Goal: Task Accomplishment & Management: Use online tool/utility

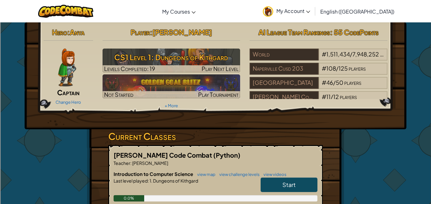
click at [276, 187] on link "Start" at bounding box center [289, 185] width 57 height 15
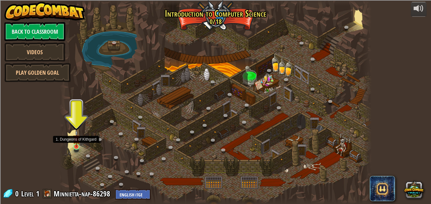
click at [78, 142] on img at bounding box center [76, 138] width 7 height 17
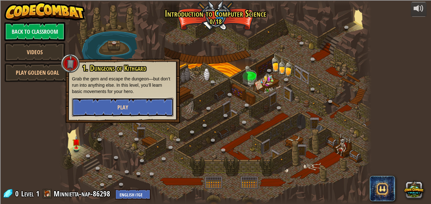
click at [119, 113] on button "Play" at bounding box center [123, 107] width 102 height 19
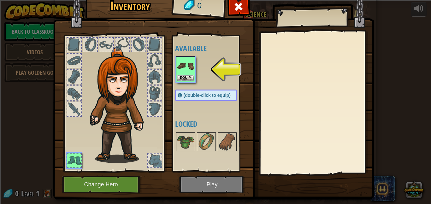
click at [189, 67] on img at bounding box center [186, 66] width 18 height 18
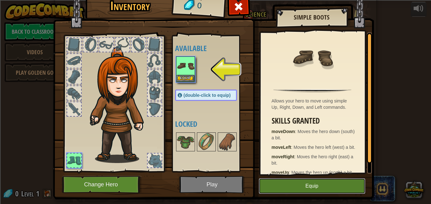
click at [305, 184] on button "Equip" at bounding box center [312, 186] width 107 height 16
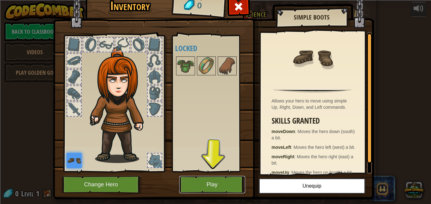
click at [220, 190] on button "Play" at bounding box center [212, 184] width 66 height 17
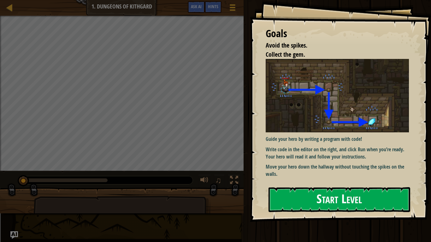
click at [295, 110] on img at bounding box center [337, 96] width 143 height 74
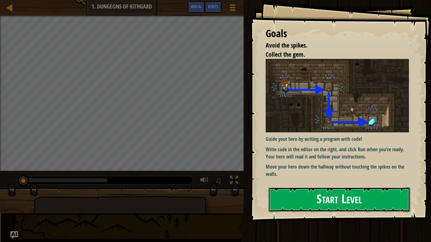
click at [341, 190] on button "Start Level" at bounding box center [340, 200] width 142 height 25
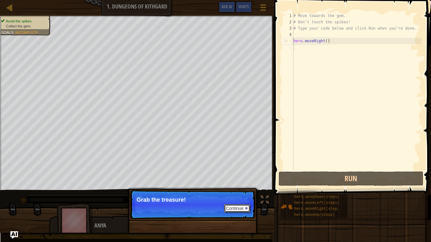
click at [246, 204] on div at bounding box center [246, 208] width 3 height 3
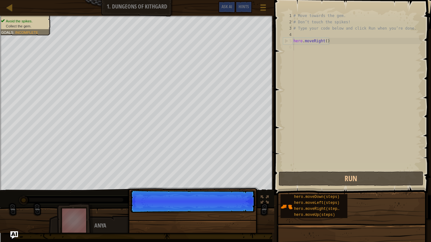
scroll to position [3, 0]
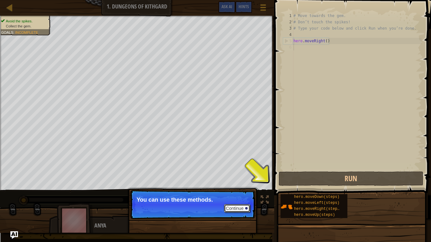
click at [232, 204] on button "Continue" at bounding box center [237, 209] width 26 height 8
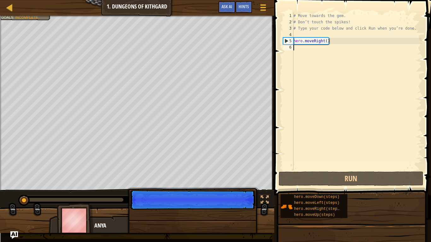
click at [232, 204] on p "Continue" at bounding box center [192, 200] width 125 height 20
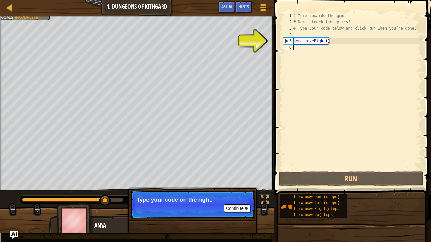
click at [301, 51] on div "# Move towards the gem. # Don’t touch the spikes! # Type your code below and cl…" at bounding box center [356, 98] width 129 height 170
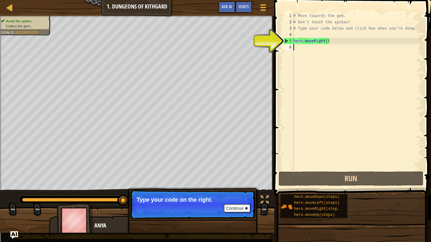
type textarea "H"
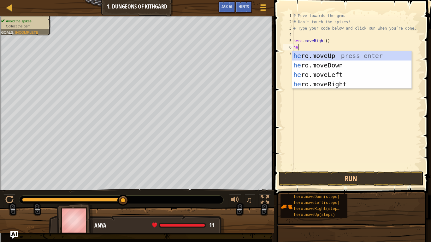
type textarea "her"
click at [335, 64] on div "her o.moveUp press enter her o.moveDown press enter her o.moveLeft press enter …" at bounding box center [351, 79] width 119 height 57
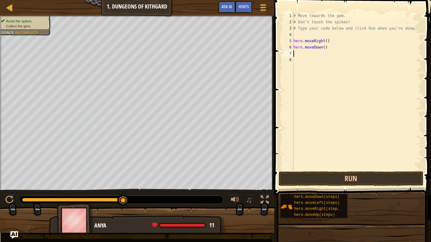
scroll to position [3, 0]
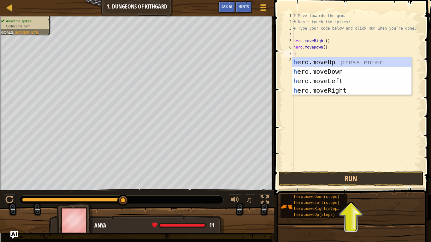
type textarea "her"
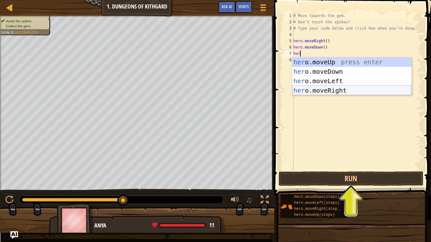
click at [325, 91] on div "her o.moveUp press enter her o.moveDown press enter her o.moveLeft press enter …" at bounding box center [351, 85] width 119 height 57
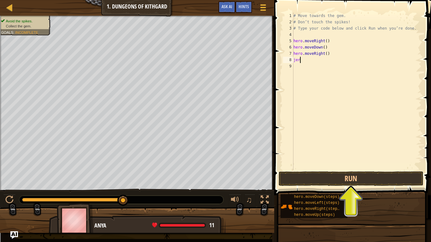
scroll to position [3, 0]
type textarea "j"
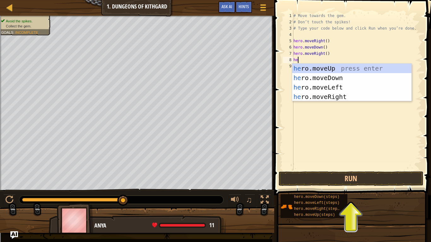
type textarea "h"
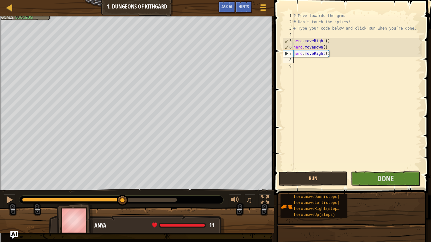
type textarea "`"
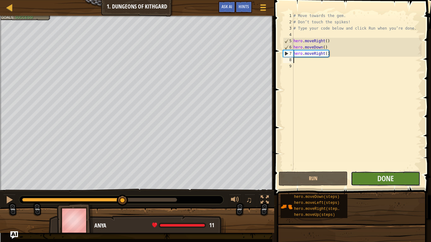
click at [364, 180] on button "Done" at bounding box center [385, 179] width 69 height 15
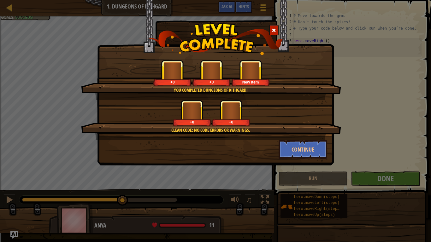
click at [350, 159] on div "You completed Dungeons of Kithgard! +0 +0 New Item Clean code: no code errors o…" at bounding box center [215, 121] width 431 height 242
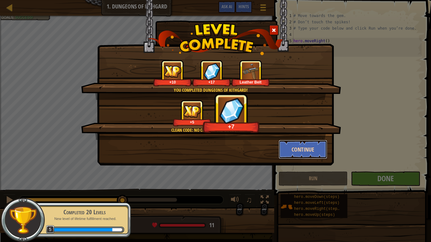
click at [303, 150] on button "Continue" at bounding box center [303, 149] width 49 height 19
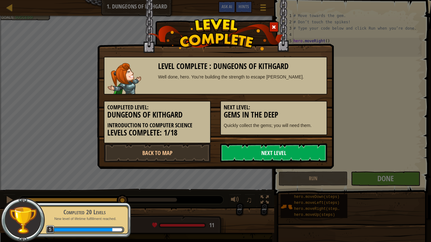
click at [287, 152] on link "Next Level" at bounding box center [273, 153] width 107 height 19
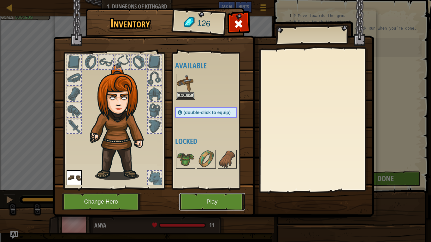
click at [207, 201] on button "Play" at bounding box center [212, 202] width 66 height 17
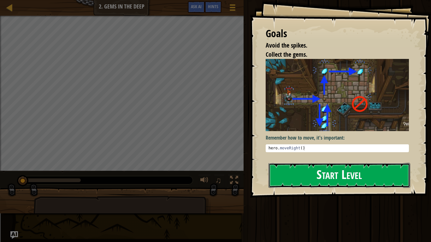
click at [341, 187] on button "Start Level" at bounding box center [340, 175] width 142 height 25
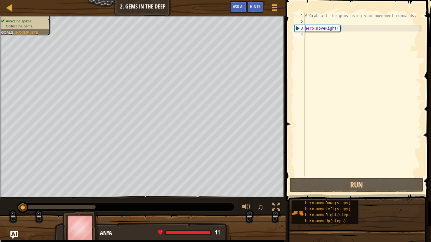
click at [333, 33] on div "# Grab all the gems using your movement commands. hero . moveRight ( )" at bounding box center [363, 101] width 118 height 177
type textarea "H"
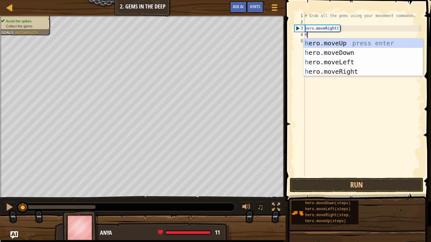
scroll to position [3, 0]
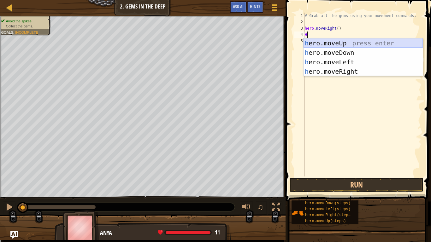
click at [318, 51] on div "h ero.moveUp press enter h ero.moveDown press enter h ero.moveLeft press enter …" at bounding box center [363, 67] width 119 height 57
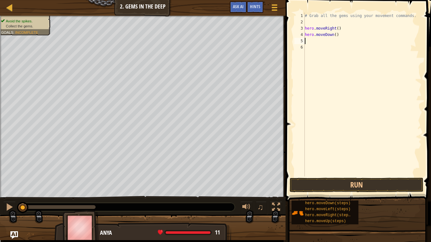
type textarea "h"
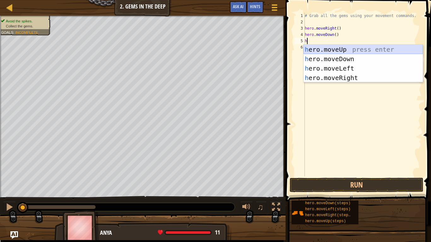
click at [332, 50] on div "h ero.moveUp press enter h ero.moveDown press enter h ero.moveLeft press enter …" at bounding box center [363, 73] width 119 height 57
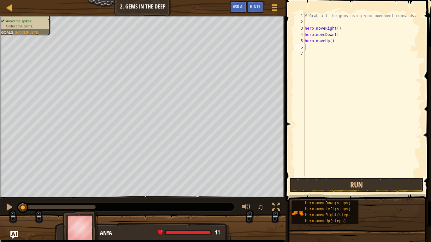
type textarea "h"
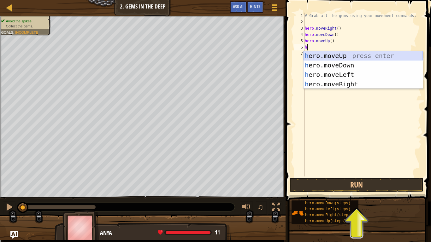
click at [344, 57] on div "h ero.moveUp press enter h ero.moveDown press enter h ero.moveLeft press enter …" at bounding box center [363, 79] width 119 height 57
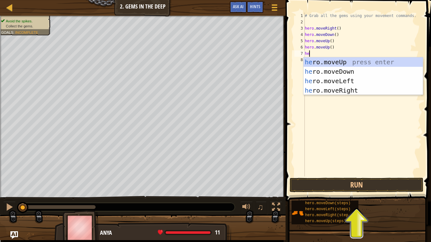
type textarea "her"
click at [353, 89] on div "her o.moveUp press enter her o.moveDown press enter her o.moveLeft press enter …" at bounding box center [363, 85] width 119 height 57
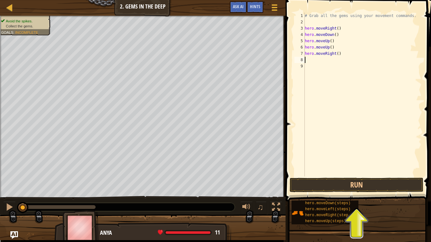
scroll to position [3, 0]
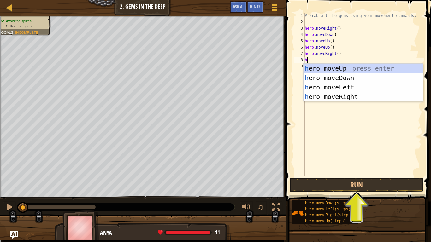
type textarea "her"
click at [354, 81] on div "her o.moveUp press enter her o.moveDown press enter her o.moveLeft press enter …" at bounding box center [363, 92] width 119 height 57
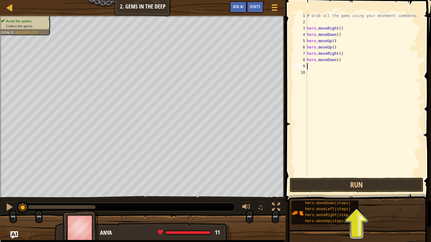
scroll to position [3, 0]
click at [357, 184] on button "Run" at bounding box center [357, 185] width 134 height 15
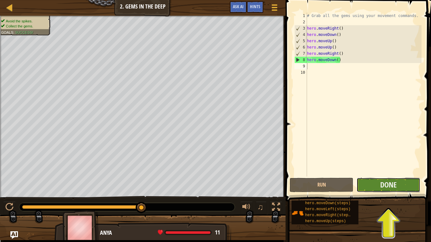
click at [367, 189] on button "Done" at bounding box center [389, 185] width 64 height 15
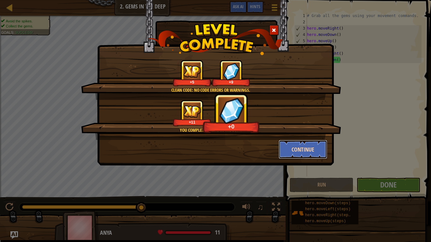
click at [320, 152] on button "Continue" at bounding box center [303, 149] width 49 height 19
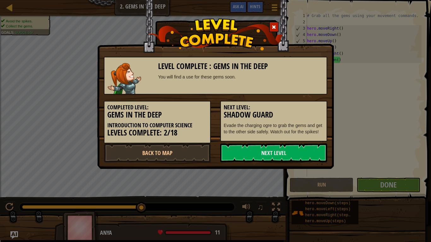
click at [320, 152] on link "Next Level" at bounding box center [273, 153] width 107 height 19
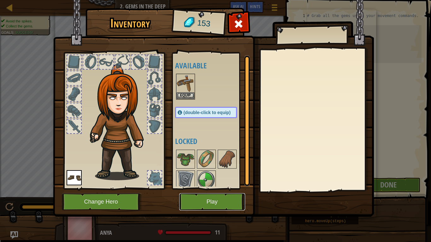
click at [203, 204] on button "Play" at bounding box center [212, 202] width 66 height 17
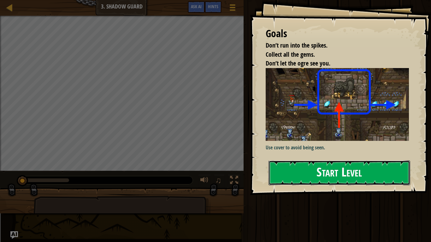
click at [313, 170] on button "Start Level" at bounding box center [340, 173] width 142 height 25
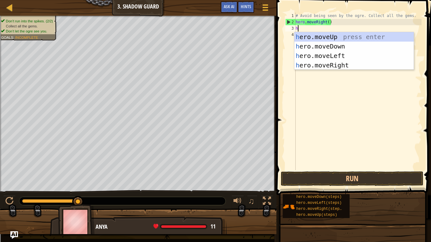
type textarea "her"
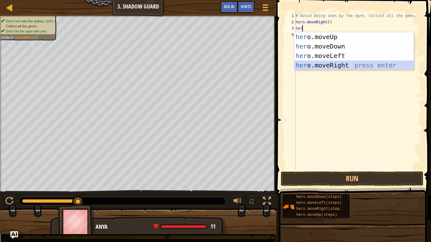
click at [321, 67] on div "her o.moveUp press enter her o.moveDown press enter her o.moveLeft press enter …" at bounding box center [354, 60] width 119 height 57
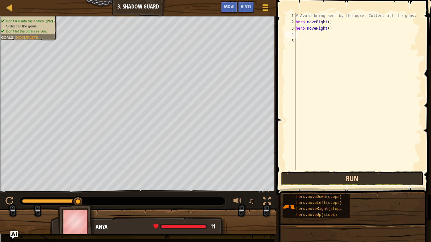
click at [364, 181] on button "Run" at bounding box center [352, 179] width 143 height 15
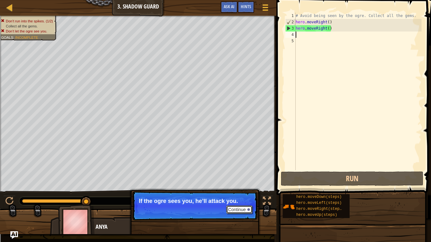
click at [233, 204] on button "Continue" at bounding box center [239, 210] width 26 height 8
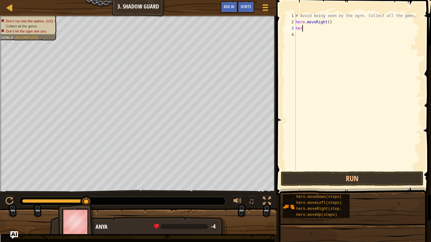
type textarea "h"
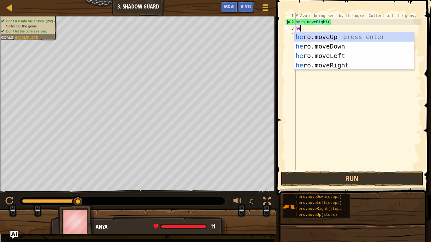
type textarea "her"
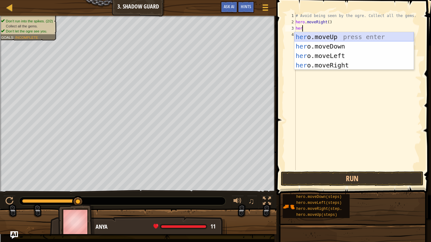
click at [334, 38] on div "her o.moveUp press enter her o.moveDown press enter her o.moveLeft press enter …" at bounding box center [354, 60] width 119 height 57
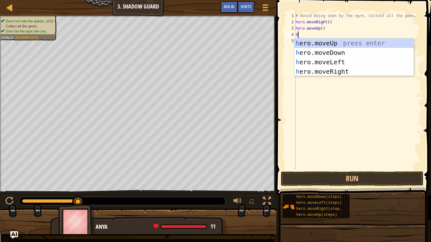
type textarea "her"
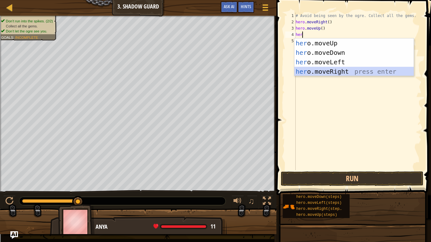
click at [348, 73] on div "her o.moveUp press enter her o.moveDown press enter her o.moveLeft press enter …" at bounding box center [354, 67] width 119 height 57
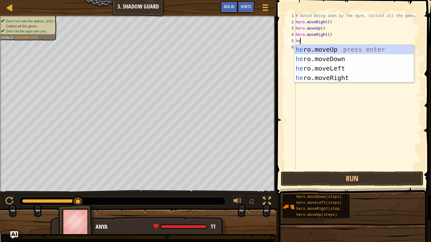
type textarea "her"
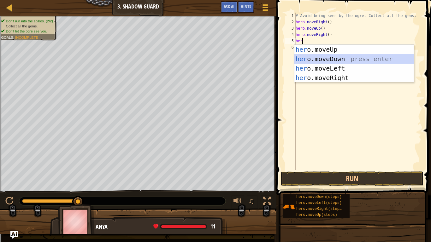
click at [335, 61] on div "her o.moveUp press enter her o.moveDown press enter her o.moveLeft press enter …" at bounding box center [354, 73] width 119 height 57
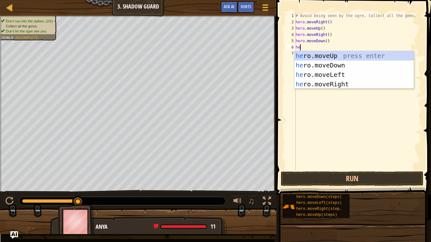
type textarea "her"
click at [341, 84] on div "her o.moveUp press enter her o.moveDown press enter her o.moveLeft press enter …" at bounding box center [354, 79] width 119 height 57
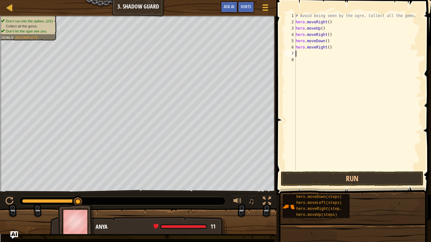
scroll to position [3, 0]
click at [331, 185] on button "Run" at bounding box center [352, 179] width 143 height 15
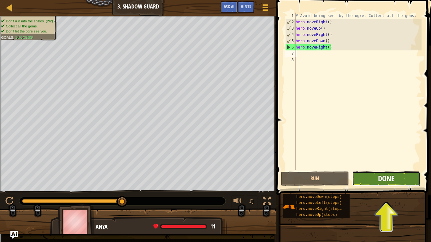
click at [390, 181] on span "Done" at bounding box center [386, 179] width 16 height 10
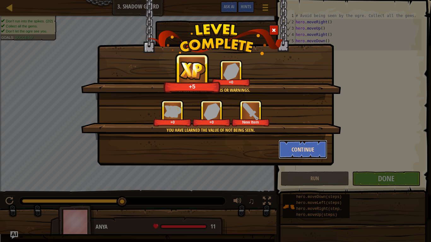
click at [306, 155] on button "Continue" at bounding box center [303, 149] width 49 height 19
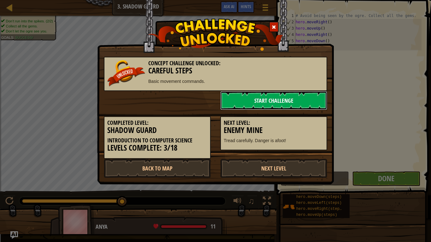
click at [246, 105] on link "Start Challenge" at bounding box center [273, 100] width 107 height 19
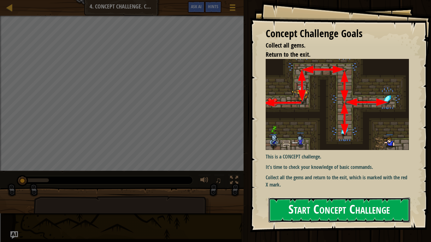
click at [288, 204] on button "Start Concept Challenge" at bounding box center [340, 210] width 142 height 25
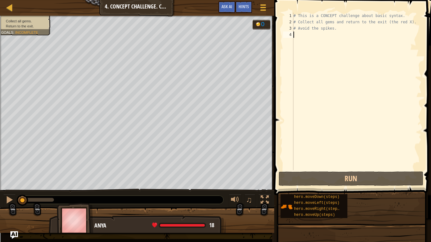
type textarea "h"
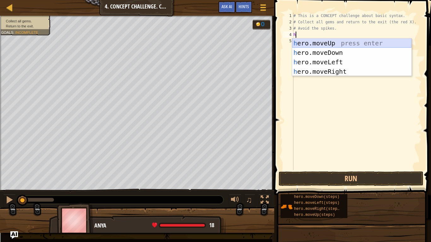
click at [337, 45] on div "h ero.moveUp press enter h ero.moveDown press enter h ero.moveLeft press enter …" at bounding box center [351, 67] width 119 height 57
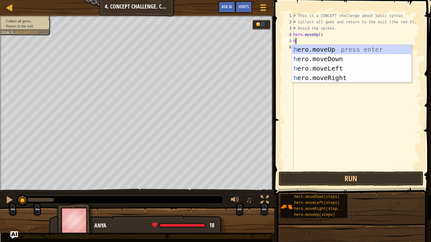
type textarea "her"
click at [319, 79] on div "her o.moveUp press enter her o.moveDown press enter her o.moveLeft press enter …" at bounding box center [351, 73] width 119 height 57
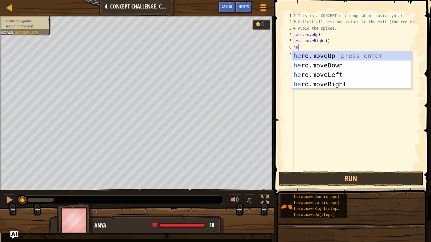
type textarea "her"
click at [306, 68] on div "her o.moveUp press enter her o.moveDown press enter her o.moveLeft press enter …" at bounding box center [351, 79] width 119 height 57
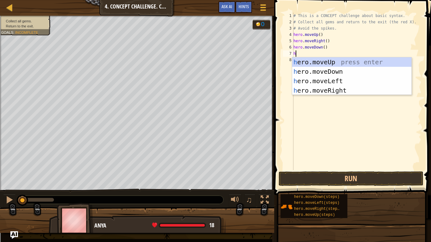
type textarea "her"
click at [313, 73] on div "her o.moveUp press enter her o.moveDown press enter her o.moveLeft press enter …" at bounding box center [351, 85] width 119 height 57
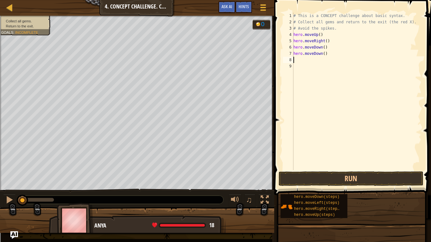
type textarea "h"
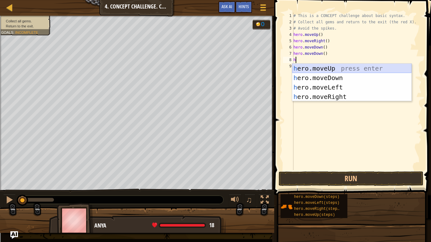
click at [299, 71] on div "h ero.moveUp press enter h ero.moveDown press enter h ero.moveLeft press enter …" at bounding box center [351, 92] width 119 height 57
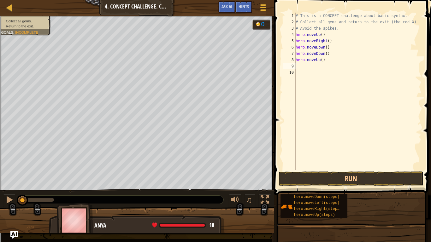
type textarea "g"
type textarea "h"
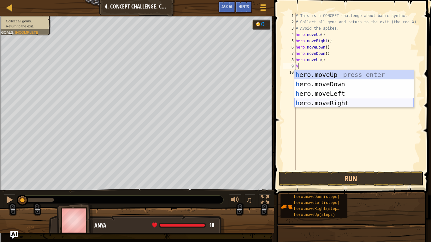
click at [319, 101] on div "h ero.moveUp press enter h ero.moveDown press enter h ero.moveLeft press enter …" at bounding box center [354, 98] width 119 height 57
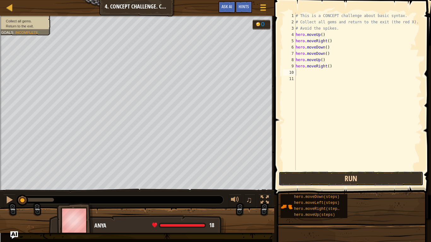
click at [326, 172] on button "Run" at bounding box center [351, 179] width 145 height 15
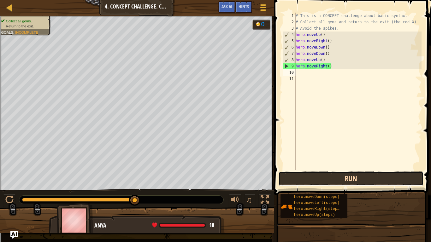
click at [341, 183] on button "Run" at bounding box center [351, 179] width 145 height 15
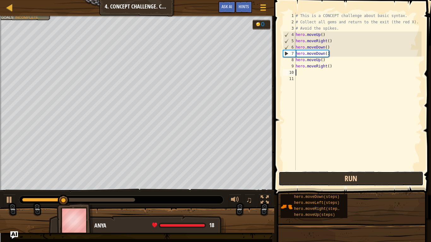
click at [341, 182] on button "Run" at bounding box center [351, 179] width 145 height 15
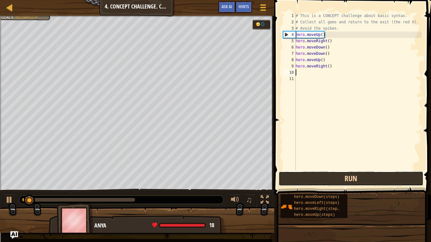
click at [341, 182] on button "Run" at bounding box center [351, 179] width 145 height 15
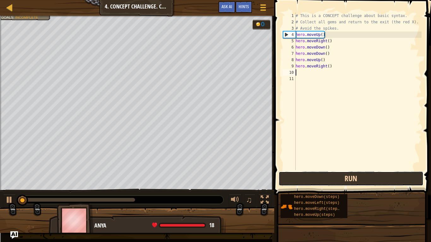
click at [341, 182] on button "Run" at bounding box center [351, 179] width 145 height 15
click at [341, 182] on button "Running" at bounding box center [351, 179] width 145 height 15
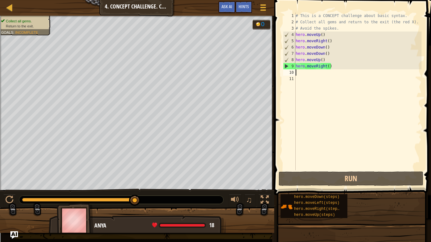
drag, startPoint x: 32, startPoint y: 202, endPoint x: 169, endPoint y: 212, distance: 137.4
click at [169, 204] on div "Collect all gems. Return to the exit. Goals : Incomplete 0 ♫ Anya 18 x: 34 y: 1…" at bounding box center [215, 124] width 431 height 217
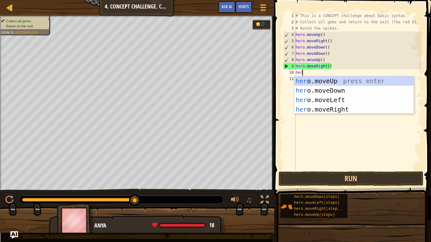
type textarea "hero"
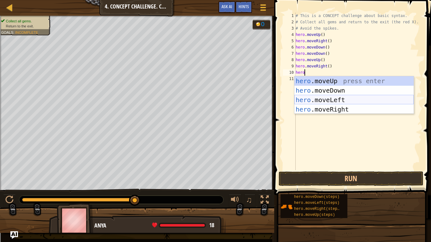
click at [343, 102] on div "hero .moveUp press enter hero .moveDown press enter hero .moveLeft press enter …" at bounding box center [354, 104] width 119 height 57
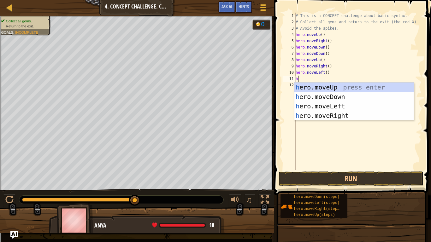
type textarea "her"
click at [333, 91] on div "her o.moveUp press enter her o.moveDown press enter her o.moveLeft press enter …" at bounding box center [354, 111] width 119 height 57
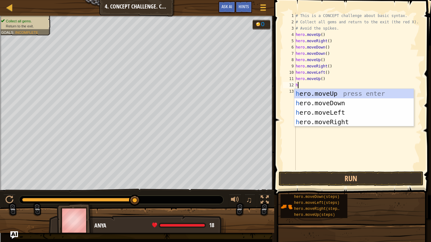
type textarea "her"
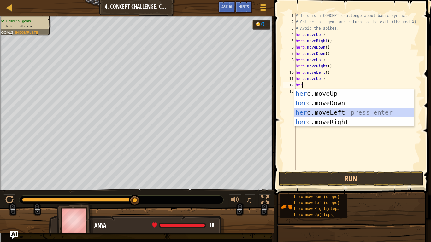
click at [331, 111] on div "her o.moveUp press enter her o.moveDown press enter her o.moveLeft press enter …" at bounding box center [354, 117] width 119 height 57
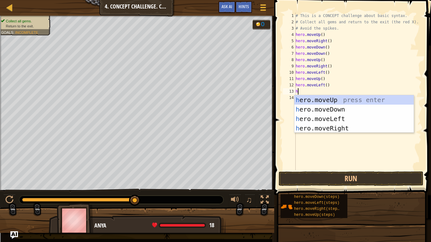
type textarea "her"
click at [320, 108] on div "her o.moveUp press enter her o.moveDown press enter her o.moveLeft press enter …" at bounding box center [354, 123] width 119 height 57
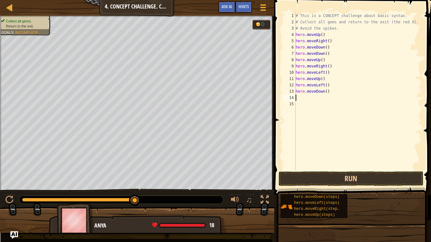
scroll to position [3, 0]
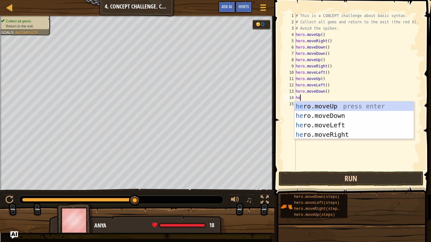
type textarea "her"
click at [312, 125] on div "her o.moveUp press enter her o.moveDown press enter her o.moveLeft press enter …" at bounding box center [354, 130] width 119 height 57
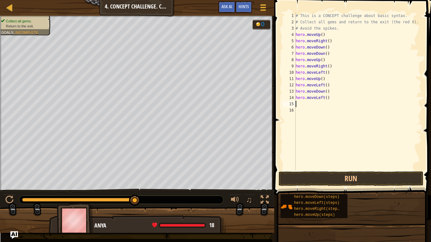
scroll to position [3, 0]
click at [316, 177] on button "Run" at bounding box center [351, 179] width 145 height 15
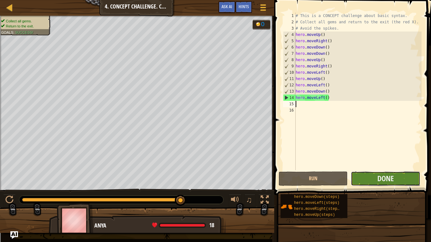
click at [366, 185] on button "Done" at bounding box center [385, 179] width 69 height 15
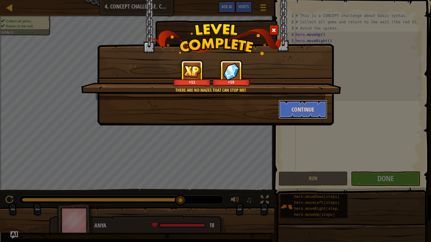
click at [297, 117] on button "Continue" at bounding box center [303, 109] width 49 height 19
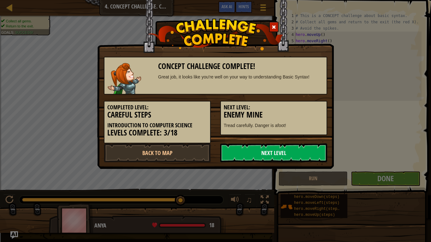
click at [283, 150] on link "Next Level" at bounding box center [273, 153] width 107 height 19
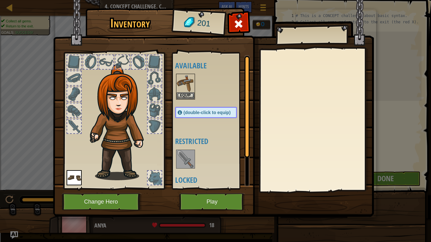
click at [188, 100] on div at bounding box center [212, 87] width 74 height 28
click at [187, 97] on button "Equip" at bounding box center [186, 95] width 18 height 7
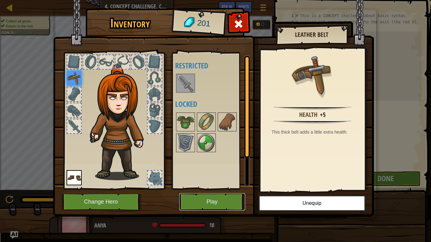
click at [217, 203] on button "Play" at bounding box center [212, 202] width 66 height 17
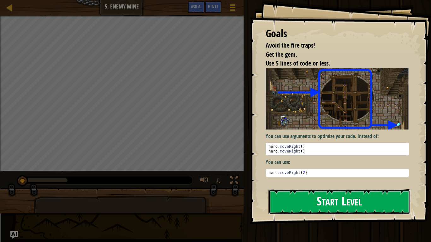
click at [286, 204] on button "Start Level" at bounding box center [340, 202] width 142 height 25
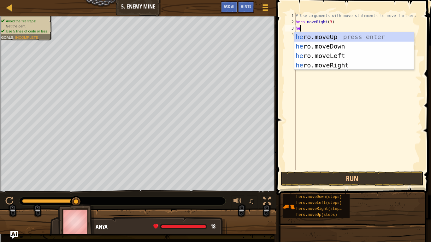
scroll to position [3, 0]
type textarea "h"
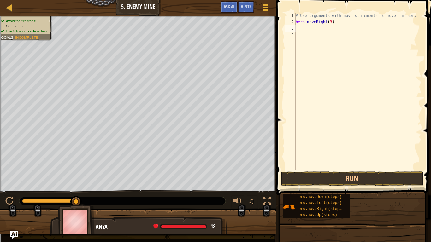
click at [331, 22] on div "# Use arguments with move statements to move farther. hero . moveRight ( 3 )" at bounding box center [358, 98] width 127 height 170
click at [331, 183] on button "Run" at bounding box center [352, 179] width 143 height 15
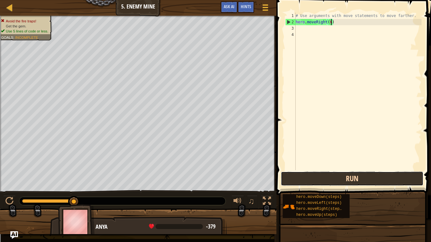
click at [338, 184] on button "Run" at bounding box center [352, 179] width 143 height 15
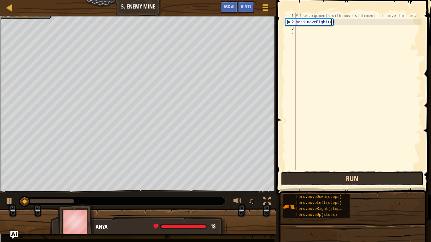
click at [338, 184] on button "Run" at bounding box center [352, 179] width 143 height 15
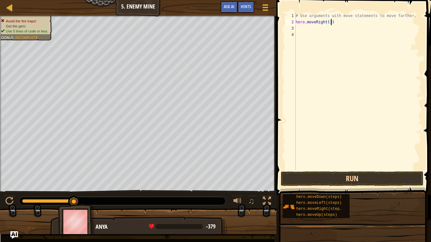
type textarea "hero.moveRight(3)"
click at [320, 184] on button "Run" at bounding box center [352, 179] width 143 height 15
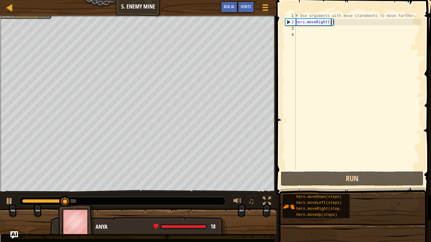
click at [306, 29] on div "# Use arguments with move statements to move farther. hero . moveRight ( 3 )" at bounding box center [358, 98] width 127 height 170
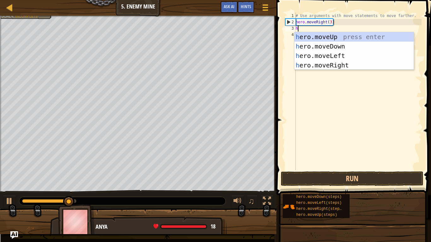
type textarea "her"
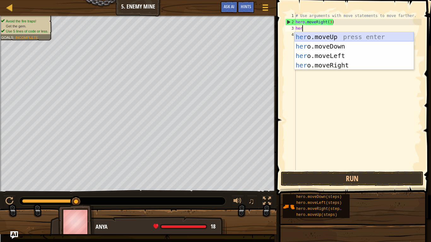
click at [325, 38] on div "her o.moveUp press enter her o.moveDown press enter her o.moveLeft press enter …" at bounding box center [354, 60] width 119 height 57
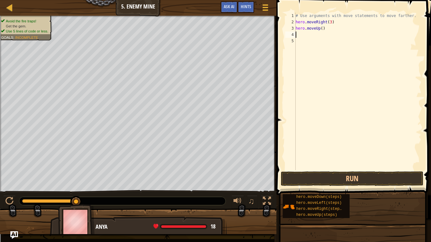
type textarea "her"
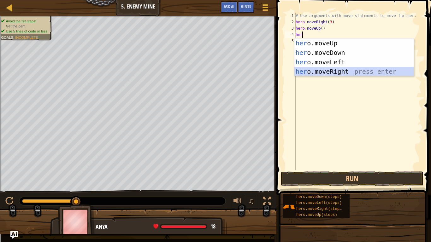
click at [333, 69] on div "her o.moveUp press enter her o.moveDown press enter her o.moveLeft press enter …" at bounding box center [354, 67] width 119 height 57
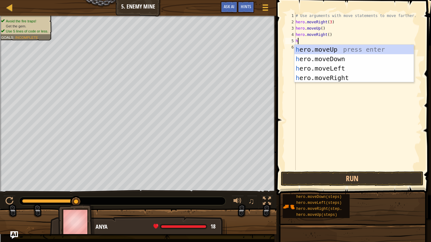
type textarea "her"
click at [327, 60] on div "her o.moveUp press enter her o.moveDown press enter her o.moveLeft press enter …" at bounding box center [354, 73] width 119 height 57
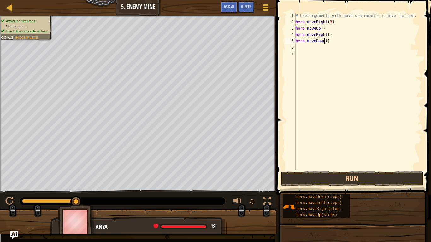
click at [325, 41] on div "# Use arguments with move statements to move farther. hero . moveRight ( 3 ) he…" at bounding box center [358, 98] width 127 height 170
click at [327, 41] on div "# Use arguments with move statements to move farther. hero . moveRight ( 3 ) he…" at bounding box center [358, 98] width 127 height 170
click at [361, 186] on span at bounding box center [355, 89] width 160 height 214
click at [361, 186] on button "Run" at bounding box center [352, 179] width 143 height 15
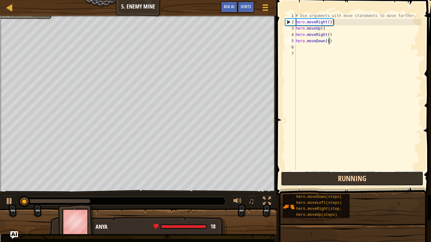
click at [361, 186] on button "Running" at bounding box center [352, 179] width 143 height 15
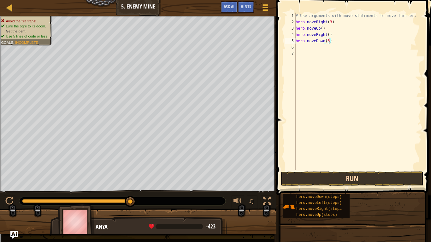
type textarea "hero.moveDown(3)"
click at [321, 176] on button "Run" at bounding box center [352, 179] width 143 height 15
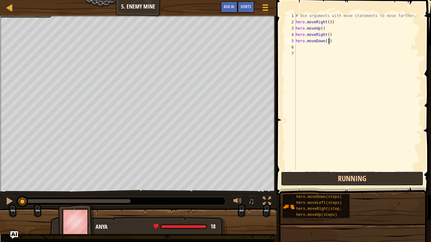
click at [321, 174] on button "Running" at bounding box center [352, 179] width 143 height 15
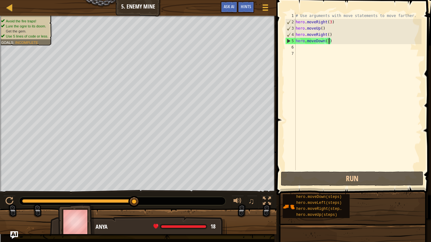
drag, startPoint x: 30, startPoint y: 200, endPoint x: 146, endPoint y: 215, distance: 117.1
click at [146, 204] on div "Avoid the fire traps! Lure the ogre to its doom. Get the gem. Use 5 lines of co…" at bounding box center [215, 125] width 431 height 219
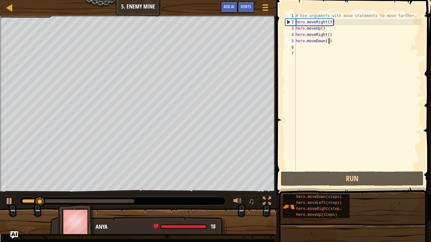
click at [338, 66] on div "# Use arguments with move statements to move farther. hero . moveRight ( 3 ) he…" at bounding box center [358, 98] width 127 height 170
click at [303, 49] on div "# Use arguments with move statements to move farther. hero . moveRight ( 3 ) he…" at bounding box center [358, 98] width 127 height 170
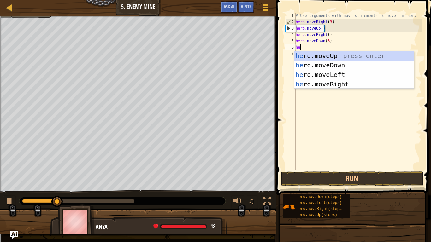
scroll to position [3, 1]
type textarea "her"
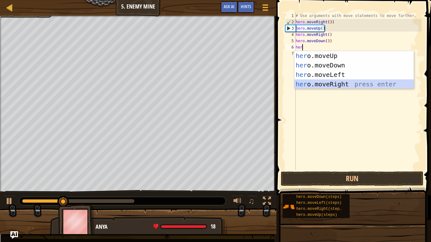
click at [311, 82] on div "her o.moveUp press enter her o.moveDown press enter her o.moveLeft press enter …" at bounding box center [354, 79] width 119 height 57
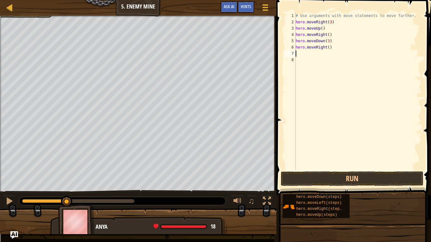
click at [328, 47] on div "# Use arguments with move statements to move farther. hero . moveRight ( 3 ) he…" at bounding box center [358, 98] width 127 height 170
type textarea "hero.moveRight(3)"
click at [298, 179] on button "Run" at bounding box center [352, 179] width 143 height 15
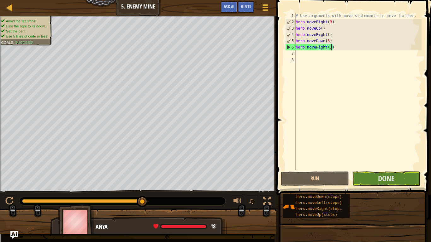
drag, startPoint x: 44, startPoint y: 200, endPoint x: 257, endPoint y: 217, distance: 213.8
click at [257, 204] on div "Avoid the fire traps! Lure the ogre to its doom. Get the gem. Use 5 lines of co…" at bounding box center [215, 125] width 431 height 219
click at [400, 204] on div "hero.moveDown(steps) hero.moveLeft(steps) hero.moveRight(steps) hero.moveUp(ste…" at bounding box center [355, 206] width 144 height 25
click at [388, 204] on div "hero.moveDown(steps) hero.moveLeft(steps) hero.moveRight(steps) hero.moveUp(ste…" at bounding box center [355, 206] width 144 height 25
click at [394, 180] on span "Done" at bounding box center [386, 179] width 16 height 10
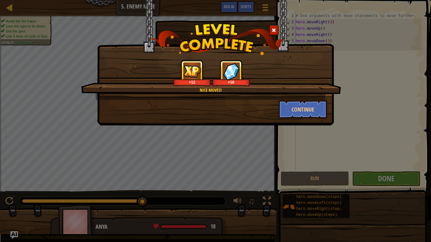
click at [306, 125] on div "Nice moves! +12 +18 Continue" at bounding box center [215, 63] width 237 height 126
click at [313, 132] on div "Nice moves! +12 +18 Continue" at bounding box center [215, 121] width 431 height 242
click at [304, 114] on button "Continue" at bounding box center [303, 109] width 49 height 19
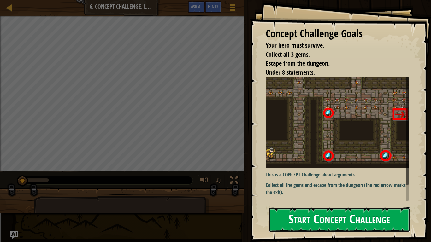
click at [331, 204] on button "Start Concept Challenge" at bounding box center [340, 220] width 142 height 25
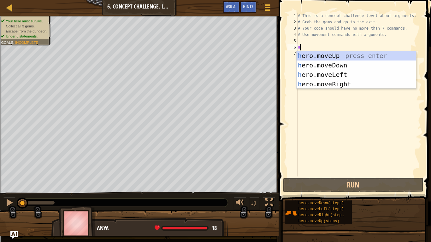
scroll to position [3, 0]
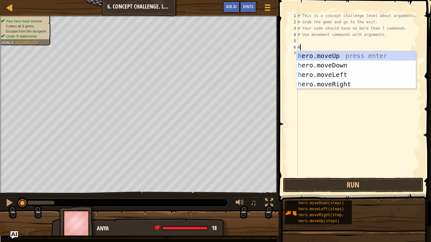
type textarea "Her"
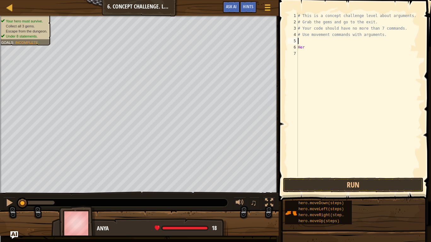
click at [306, 40] on div "# This is a concept challenge level about arguments. # Grab the gems and go to …" at bounding box center [359, 101] width 125 height 177
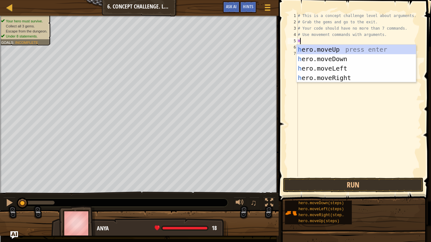
type textarea "Her"
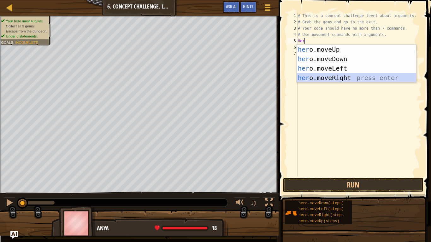
click at [319, 79] on div "her o.moveUp press enter her o.moveDown press enter her o.moveLeft press enter …" at bounding box center [356, 73] width 119 height 57
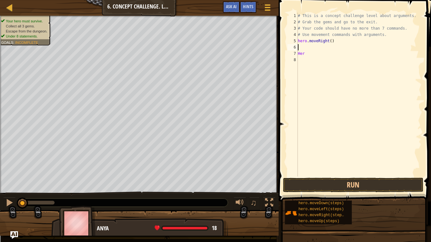
click at [302, 49] on div "# This is a concept challenge level about arguments. # Grab the gems and go to …" at bounding box center [359, 101] width 125 height 177
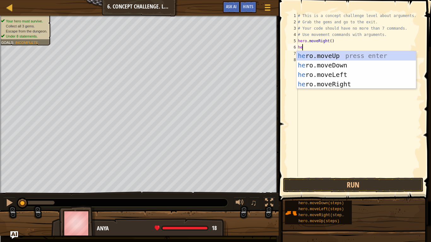
type textarea "her"
click at [314, 59] on div "her o.moveUp press enter her o.moveDown press enter her o.moveLeft press enter …" at bounding box center [356, 79] width 119 height 57
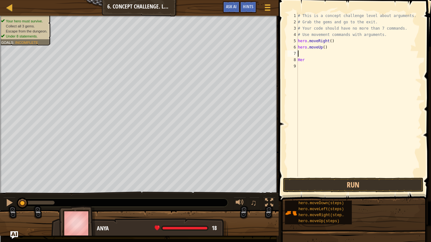
scroll to position [3, 0]
click at [324, 48] on div "# This is a concept challenge level about arguments. # Grab the gems and go to …" at bounding box center [359, 101] width 125 height 177
type textarea "hero.moveUp(3)"
click at [305, 55] on div "# This is a concept challenge level about arguments. # Grab the gems and go to …" at bounding box center [359, 101] width 125 height 177
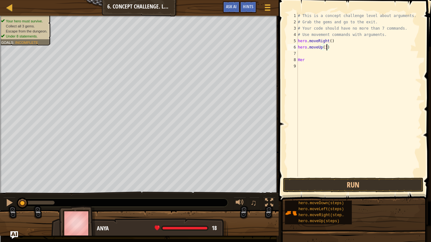
scroll to position [3, 0]
click at [307, 61] on div "# This is a concept challenge level about arguments. # Grab the gems and go to …" at bounding box center [359, 101] width 125 height 177
type textarea "H"
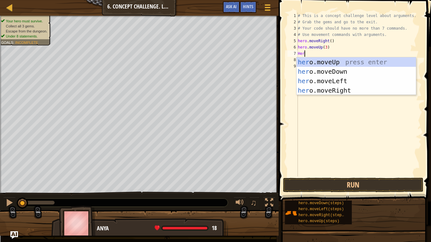
type textarea "Her"
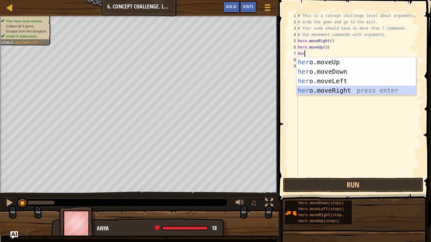
click at [314, 92] on div "her o.moveUp press enter her o.moveDown press enter her o.moveLeft press enter …" at bounding box center [356, 85] width 119 height 57
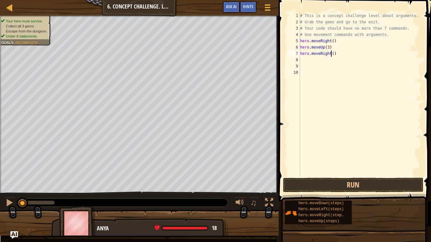
click at [332, 54] on div "# This is a concept challenge level about arguments. # Grab the gems and go to …" at bounding box center [360, 101] width 123 height 177
click at [334, 54] on div "# This is a concept challenge level about arguments. # Grab the gems and go to …" at bounding box center [360, 101] width 123 height 177
type textarea "hero.moveRight(2)"
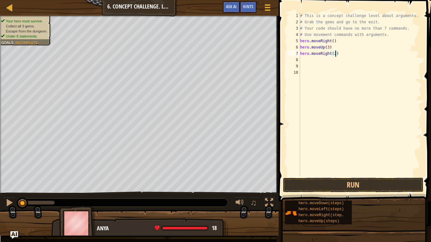
click at [309, 61] on div "# This is a concept challenge level about arguments. # Grab the gems and go to …" at bounding box center [360, 101] width 123 height 177
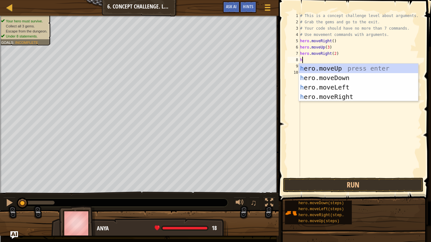
type textarea "hre"
click at [324, 77] on div "h e r o.mov e Up press enter h e r o.mov e Down press enter h e r o.mov e Left …" at bounding box center [358, 92] width 119 height 57
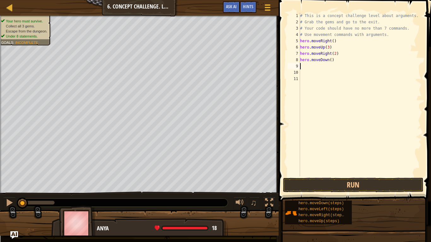
scroll to position [3, 0]
click at [331, 61] on div "# This is a concept challenge level about arguments. # Grab the gems and go to …" at bounding box center [360, 101] width 123 height 177
type textarea "hero.moveDown(3)"
click at [309, 67] on div "# This is a concept challenge level about arguments. # Grab the gems and go to …" at bounding box center [360, 101] width 123 height 177
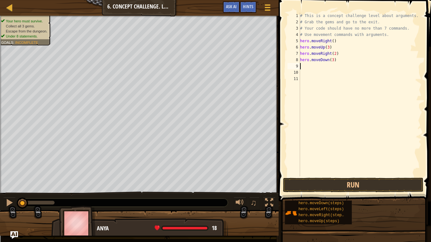
scroll to position [3, 0]
click at [309, 67] on div "# This is a concept challenge level about arguments. # Grab the gems and go to …" at bounding box center [360, 101] width 123 height 177
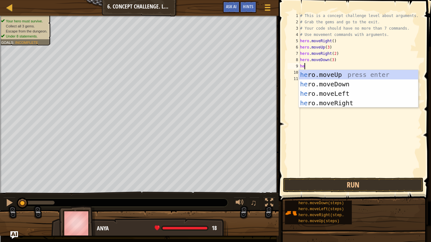
scroll to position [3, 1]
type textarea "her"
click at [344, 98] on div "her o.moveUp press enter her o.moveDown press enter her o.moveLeft press enter …" at bounding box center [358, 98] width 119 height 57
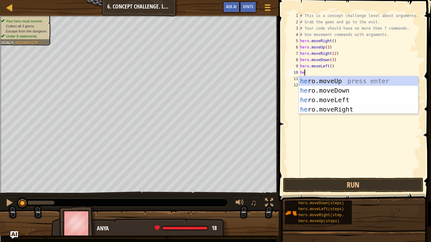
type textarea "her"
click at [335, 82] on div "her o.moveUp press enter her o.moveDown press enter her o.moveLeft press enter …" at bounding box center [358, 104] width 119 height 57
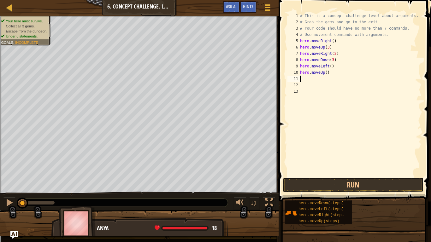
click at [326, 74] on div "# This is a concept challenge level about arguments. # Grab the gems and go to …" at bounding box center [360, 101] width 123 height 177
type textarea "hero.moveUp(2)"
click at [352, 184] on button "Run" at bounding box center [353, 185] width 140 height 15
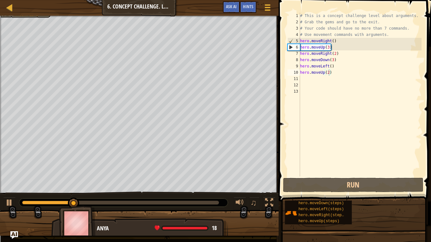
drag, startPoint x: 69, startPoint y: 206, endPoint x: 190, endPoint y: 216, distance: 121.7
click at [190, 204] on div "Anya 18 x: 14 y: 40 x: 14 y: 42" at bounding box center [139, 223] width 279 height 25
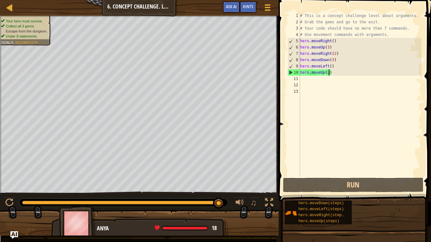
click at [320, 83] on div "# This is a concept challenge level about arguments. # Grab the gems and go to …" at bounding box center [360, 101] width 123 height 177
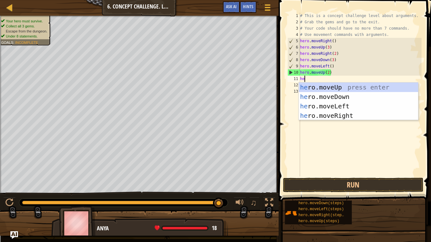
scroll to position [3, 1]
type textarea "her"
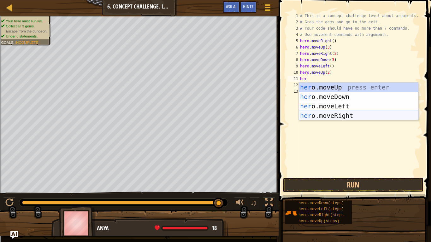
click at [337, 114] on div "her o.moveUp press enter her o.moveDown press enter her o.moveLeft press enter …" at bounding box center [358, 111] width 119 height 57
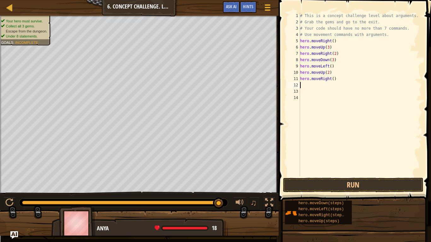
click at [333, 80] on div "# This is a concept challenge level about arguments. # Grab the gems and go to …" at bounding box center [360, 101] width 123 height 177
type textarea "hero.moveRight(3)"
click at [312, 176] on div "# This is a concept challenge level about arguments. # Grab the gems and go to …" at bounding box center [360, 101] width 123 height 177
click at [313, 186] on button "Run" at bounding box center [353, 185] width 140 height 15
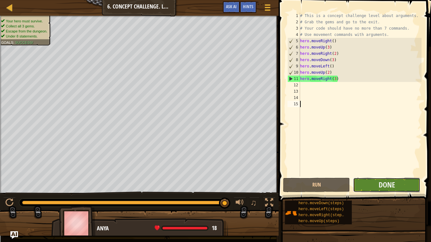
click at [404, 190] on button "Done" at bounding box center [386, 185] width 67 height 15
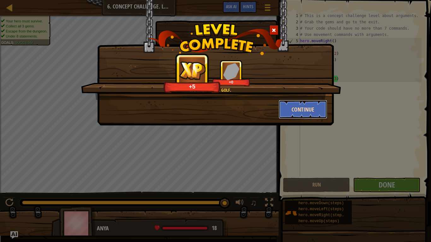
click at [306, 110] on button "Continue" at bounding box center [303, 109] width 49 height 19
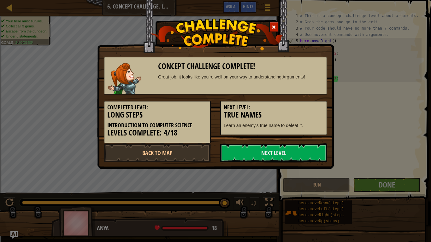
click at [310, 111] on h3 "True Names" at bounding box center [274, 115] width 100 height 9
click at [284, 154] on link "Next Level" at bounding box center [273, 153] width 107 height 19
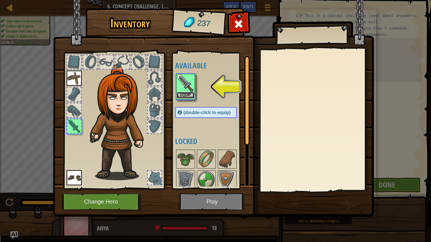
click at [178, 96] on button "Equip" at bounding box center [186, 95] width 18 height 7
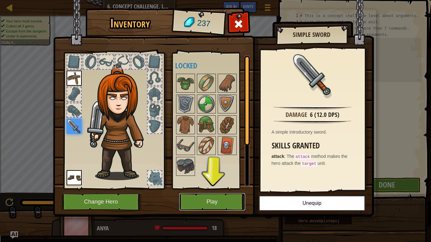
click at [216, 202] on button "Play" at bounding box center [212, 202] width 66 height 17
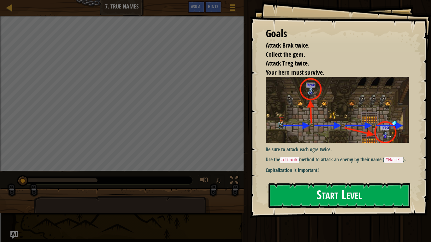
click at [281, 184] on button "Start Level" at bounding box center [340, 195] width 142 height 25
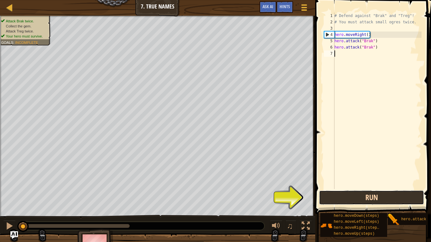
click at [368, 198] on button "Run" at bounding box center [371, 198] width 105 height 15
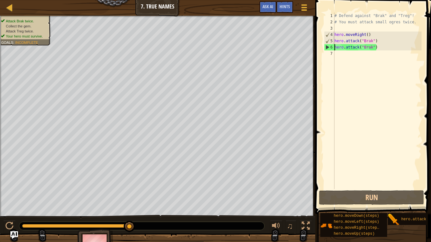
click at [335, 50] on div "# Defend against "Brak" and "Treg"! # You must attack small ogres twice. hero .…" at bounding box center [377, 107] width 88 height 189
type textarea "hero.attack("Brak")"
click at [339, 51] on div "# Defend against "Brak" and "Treg"! # You must attack small ogres twice. hero .…" at bounding box center [377, 107] width 88 height 189
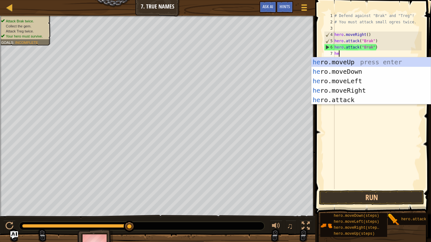
type textarea "her"
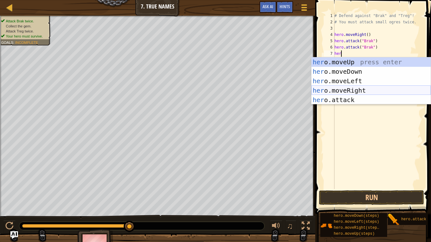
click at [352, 93] on div "her o.moveUp press enter her o.moveDown press enter her o.moveLeft press enter …" at bounding box center [371, 90] width 119 height 66
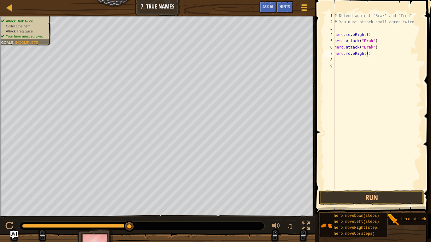
click at [367, 56] on div "# Defend against "Brak" and "Treg"! # You must attack small ogres twice. hero .…" at bounding box center [377, 107] width 88 height 189
type textarea "hero.moveRight(2)"
click at [363, 63] on div "# Defend against "Brak" and "Treg"! # You must attack small ogres twice. hero .…" at bounding box center [377, 107] width 88 height 189
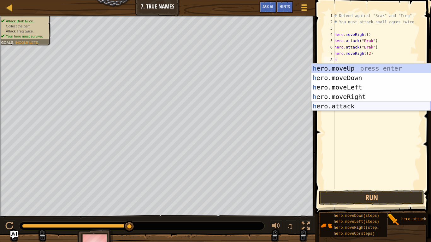
click at [336, 109] on div "h ero.moveUp press enter h ero.moveDown press enter h ero.moveLeft press enter …" at bounding box center [371, 97] width 119 height 66
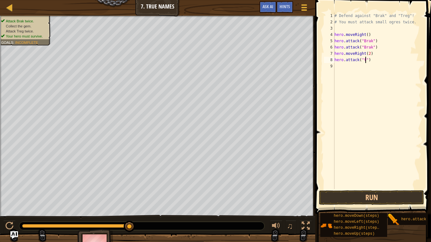
scroll to position [3, 5]
type textarea "hero.attack("treg")"
click at [364, 65] on div "# Defend against "Brak" and "Treg"! # You must attack small ogres twice. hero .…" at bounding box center [377, 107] width 88 height 189
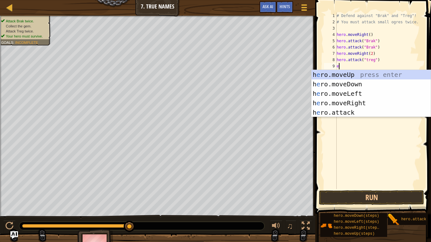
type textarea "er"
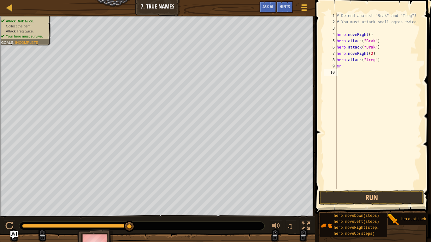
click at [347, 64] on div "# Defend against "Brak" and "Treg"! # You must attack small ogres twice. hero .…" at bounding box center [379, 107] width 86 height 189
type textarea "e"
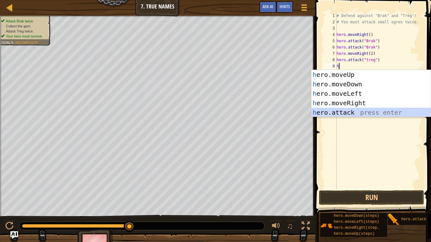
click at [355, 113] on div "h ero.moveUp press enter h ero.moveDown press enter h ero.moveLeft press enter …" at bounding box center [371, 103] width 119 height 66
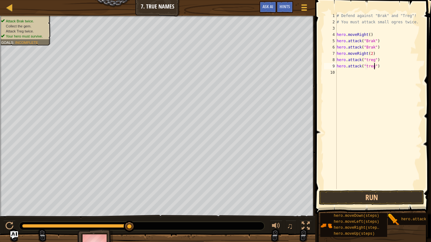
scroll to position [3, 5]
click at [386, 191] on button "Run" at bounding box center [371, 198] width 105 height 15
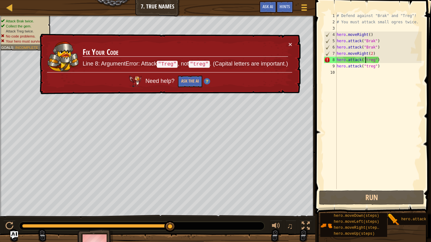
click at [366, 59] on div "# Defend against "Brak" and "Treg"! # You must attack small ogres twice. hero .…" at bounding box center [379, 107] width 86 height 189
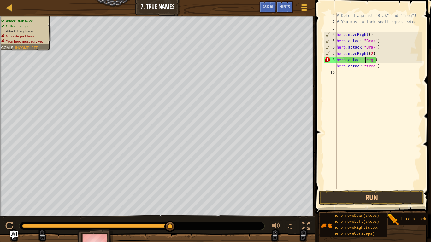
scroll to position [3, 4]
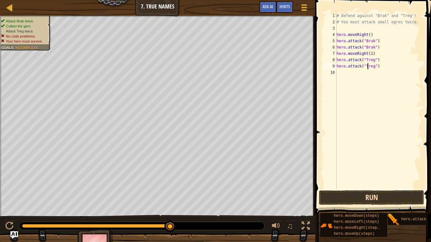
type textarea "hero.attack("Treg")"
click at [375, 197] on button "Run" at bounding box center [371, 198] width 105 height 15
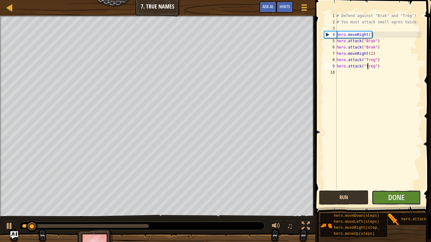
click at [375, 197] on button "Done" at bounding box center [397, 198] width 50 height 15
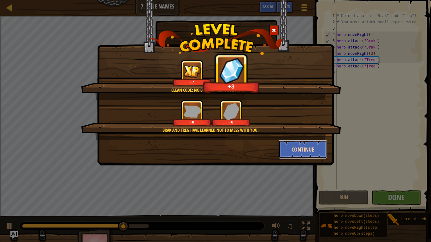
click at [309, 148] on button "Continue" at bounding box center [303, 149] width 49 height 19
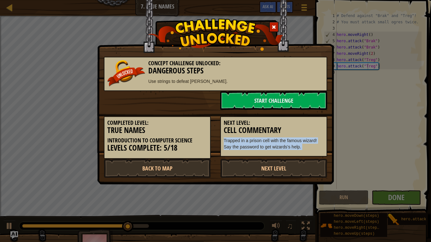
click at [309, 155] on div "Next Level: Cell Commentary Trapped in a prison cell with the famous wizard! Sa…" at bounding box center [273, 136] width 107 height 41
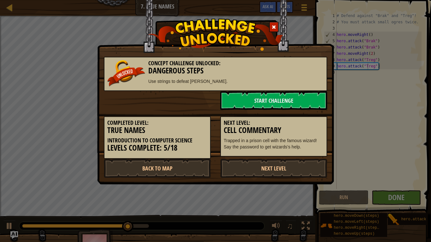
click at [309, 155] on div "Next Level: Cell Commentary Trapped in a prison cell with the famous wizard! Sa…" at bounding box center [273, 136] width 107 height 41
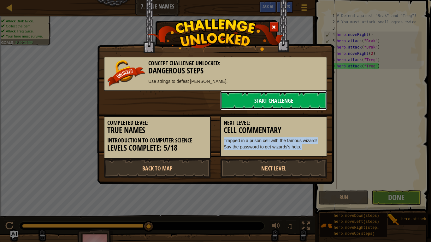
click at [291, 98] on link "Start Challenge" at bounding box center [273, 100] width 107 height 19
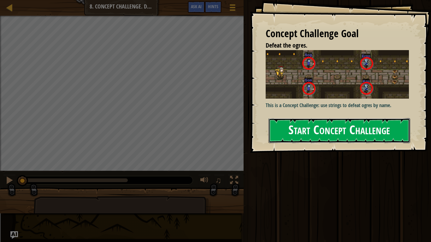
click at [359, 126] on button "Start Concept Challenge" at bounding box center [340, 130] width 142 height 25
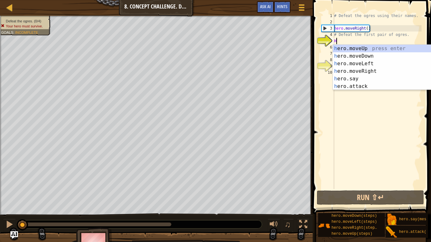
scroll to position [3, 0]
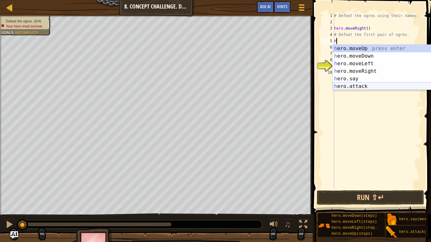
click at [348, 84] on div "h ero.moveUp press enter h ero.moveDown press enter h ero.moveLeft press enter …" at bounding box center [392, 75] width 119 height 61
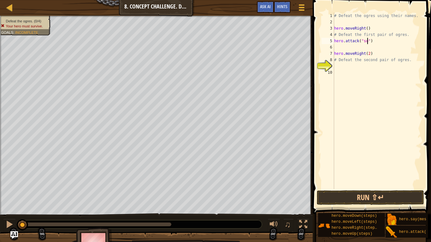
scroll to position [3, 5]
click at [356, 51] on div "# Defeat the ogres using their names. hero . moveRight ( ) # Defeat the first p…" at bounding box center [377, 107] width 89 height 189
type textarea "hero.moveRight(2)"
click at [355, 50] on div "# Defeat the ogres using their names. hero . moveRight ( ) # Defeat the first p…" at bounding box center [377, 107] width 89 height 189
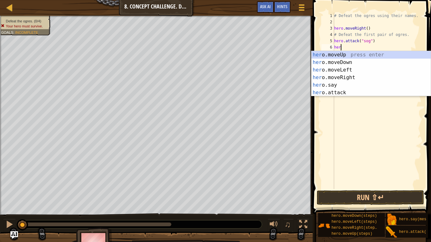
scroll to position [3, 1]
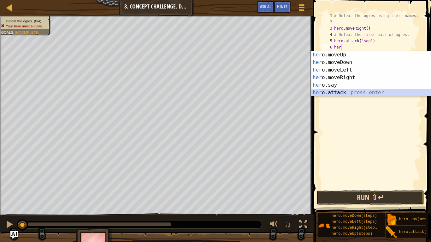
click at [342, 92] on div "her o.moveUp press enter her o.moveDown press enter her o.moveLeft press enter …" at bounding box center [371, 81] width 119 height 61
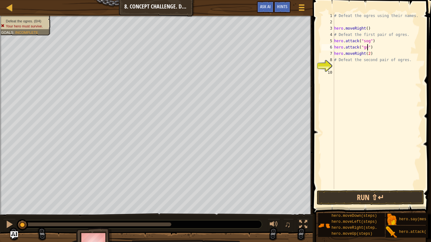
type textarea "hero.attack("gos")"
click at [345, 64] on div "# Defeat the ogres using their names. hero . moveRight ( ) # Defeat the first p…" at bounding box center [377, 107] width 89 height 189
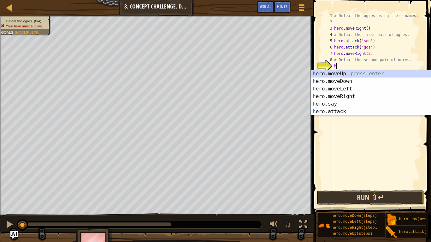
scroll to position [3, 0]
click at [344, 113] on div "he ro.moveUp press enter he ro.moveDown press enter he ro.moveLeft press enter …" at bounding box center [371, 100] width 119 height 61
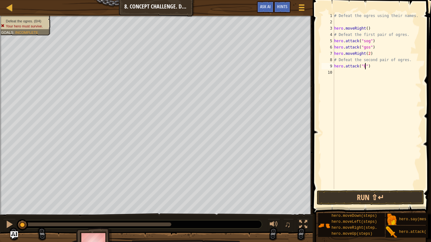
scroll to position [3, 5]
type textarea "hero.attack("Ergo")"
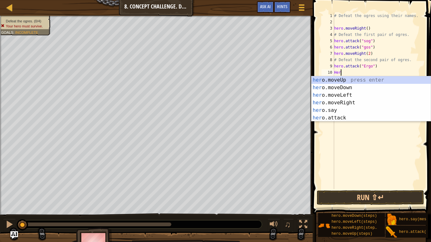
scroll to position [3, 1]
click at [347, 116] on div "her o.moveUp press enter her o.moveDown press enter her o.moveLeft press enter …" at bounding box center [371, 106] width 119 height 61
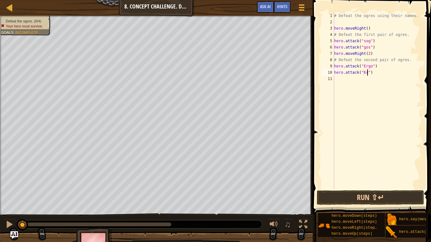
scroll to position [3, 5]
click at [365, 42] on div "# Defeat the ogres using their names. hero . moveRight ( ) # Defeat the first p…" at bounding box center [377, 107] width 89 height 189
click at [371, 194] on button "Run ⇧↵" at bounding box center [370, 198] width 107 height 15
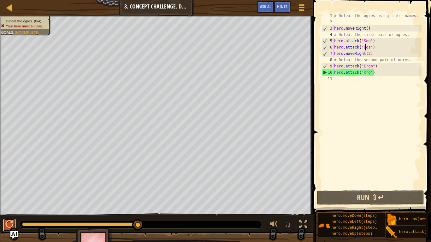
click at [10, 204] on div at bounding box center [9, 225] width 8 height 8
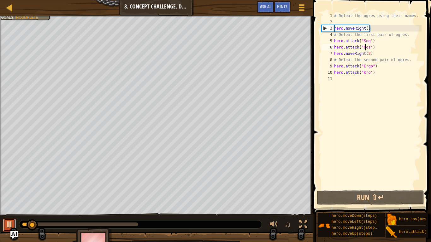
click at [5, 204] on button at bounding box center [9, 225] width 13 height 13
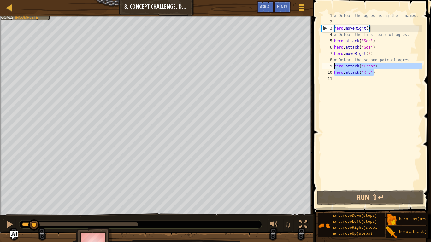
drag, startPoint x: 375, startPoint y: 74, endPoint x: 335, endPoint y: 66, distance: 41.2
click at [335, 66] on div "# Defeat the ogres using their names. hero . moveRight ( ) # Defeat the first p…" at bounding box center [377, 107] width 89 height 189
type textarea "hero.attack("Ergo") hero.attack("Kro")"
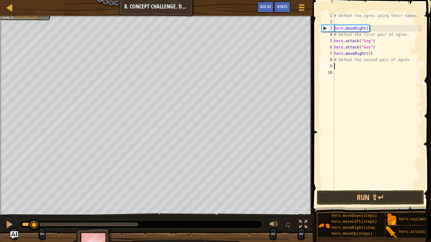
scroll to position [3, 0]
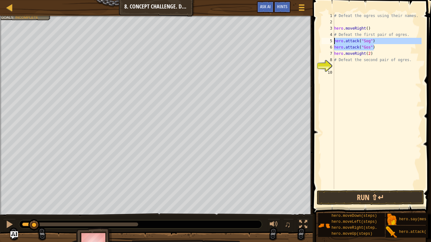
drag, startPoint x: 374, startPoint y: 47, endPoint x: 332, endPoint y: 40, distance: 42.8
click at [332, 40] on div "1 2 3 4 5 6 7 8 9 10 # Defeat the ogres using their names. hero . moveRight ( )…" at bounding box center [370, 101] width 101 height 177
type textarea "hero.attack("Sog") hero.attack("Gos")"
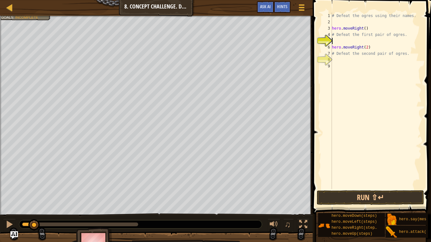
type textarea "# Defeat the first pair of ogres."
click at [334, 20] on div "# Defeat the ogres using their names. hero . moveRight ( ) # Defeat the first p…" at bounding box center [376, 107] width 91 height 189
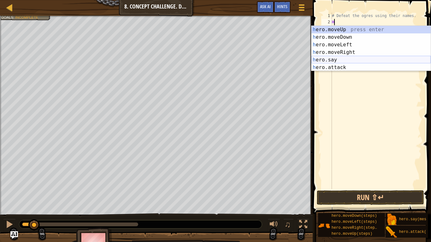
click at [339, 61] on div "h ero.moveUp press enter h ero.moveDown press enter h ero.moveLeft press enter …" at bounding box center [371, 56] width 119 height 61
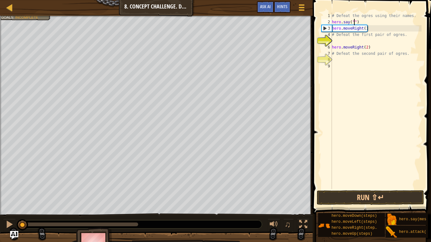
drag, startPoint x: 36, startPoint y: 227, endPoint x: 12, endPoint y: 232, distance: 24.7
click at [12, 204] on div "Map Introduction to Computer Science 8. Concept Challenge. Dangerous Steps Game…" at bounding box center [215, 121] width 431 height 242
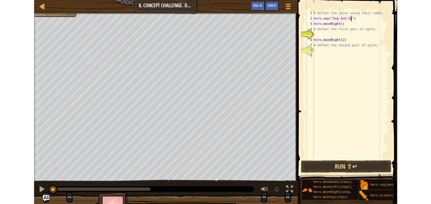
scroll to position [3, 7]
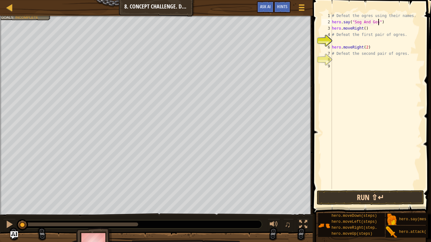
type textarea "hero.say("Sog And Gos")"
click at [335, 202] on button "Run ⇧↵" at bounding box center [370, 198] width 107 height 15
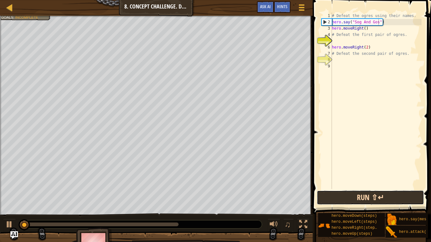
click at [332, 201] on button "Run ⇧↵" at bounding box center [370, 198] width 107 height 15
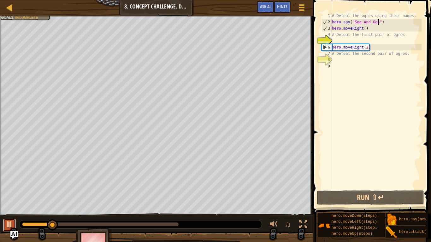
click at [9, 204] on div at bounding box center [9, 225] width 8 height 8
click at [6, 7] on div at bounding box center [10, 7] width 8 height 8
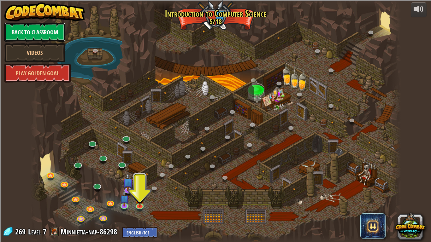
click at [38, 31] on link "Back to Classroom" at bounding box center [34, 32] width 61 height 19
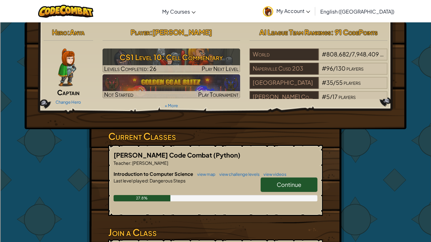
click at [275, 186] on link "Continue" at bounding box center [289, 185] width 57 height 15
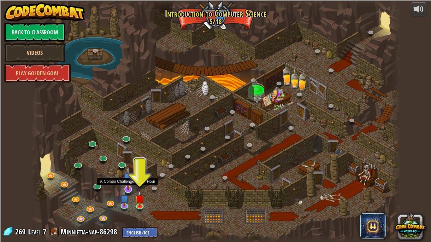
click at [124, 187] on img at bounding box center [128, 178] width 10 height 24
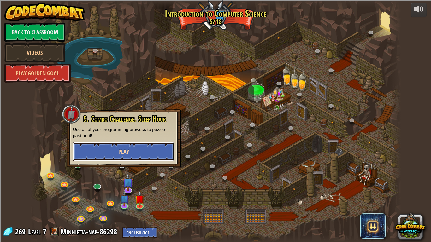
click at [152, 150] on button "Play" at bounding box center [124, 151] width 102 height 19
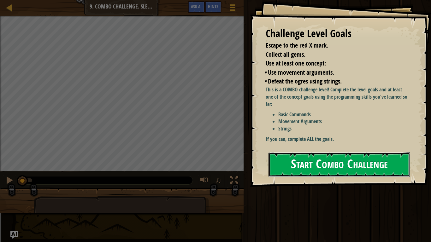
click at [367, 154] on button "Start Combo Challenge" at bounding box center [340, 164] width 142 height 25
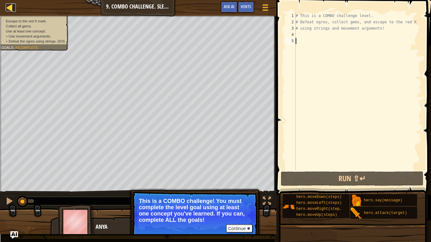
click at [14, 9] on link "Map" at bounding box center [14, 7] width 3 height 9
